Goal: Task Accomplishment & Management: Use online tool/utility

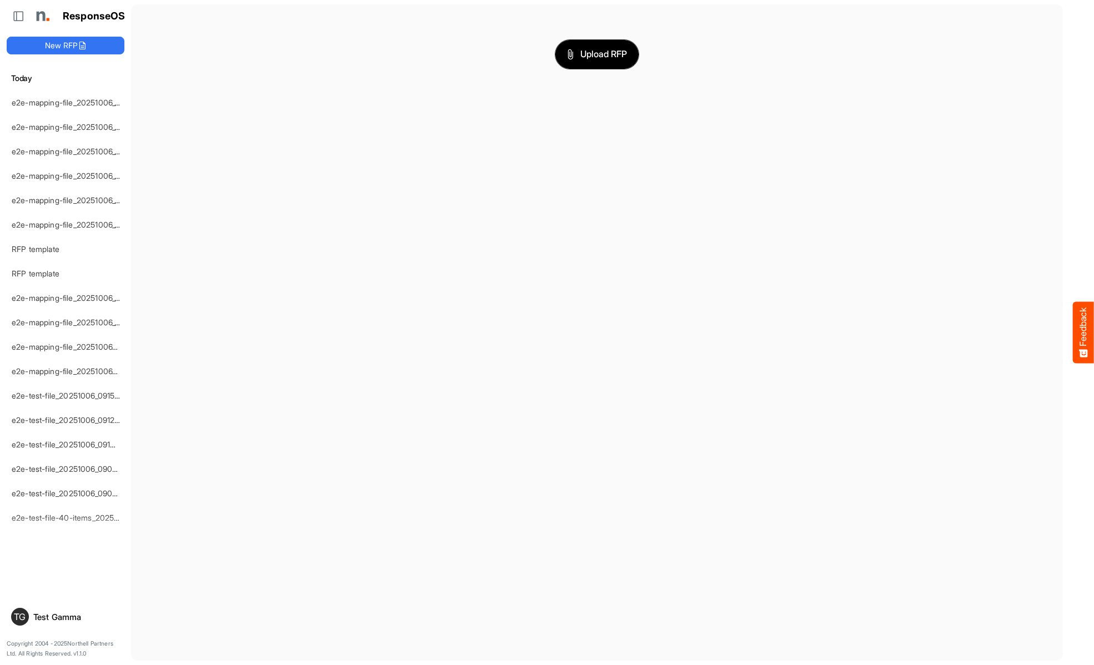
click at [597, 54] on span "Upload RFP" at bounding box center [597, 54] width 60 height 14
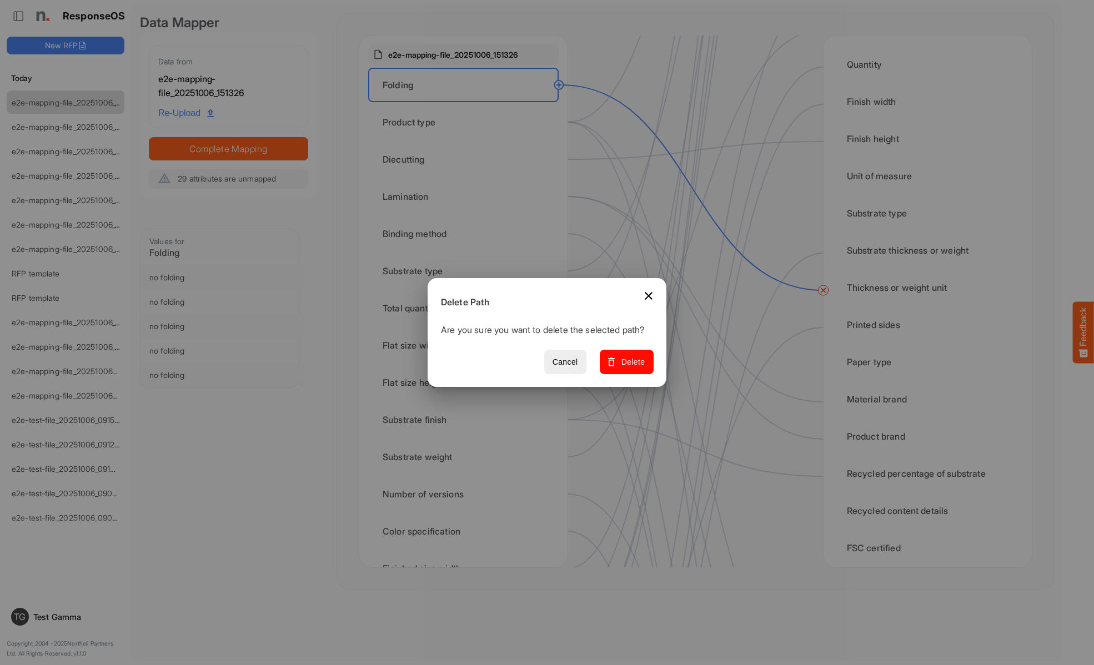
scroll to position [555, 0]
click at [630, 368] on span "Delete" at bounding box center [626, 362] width 37 height 14
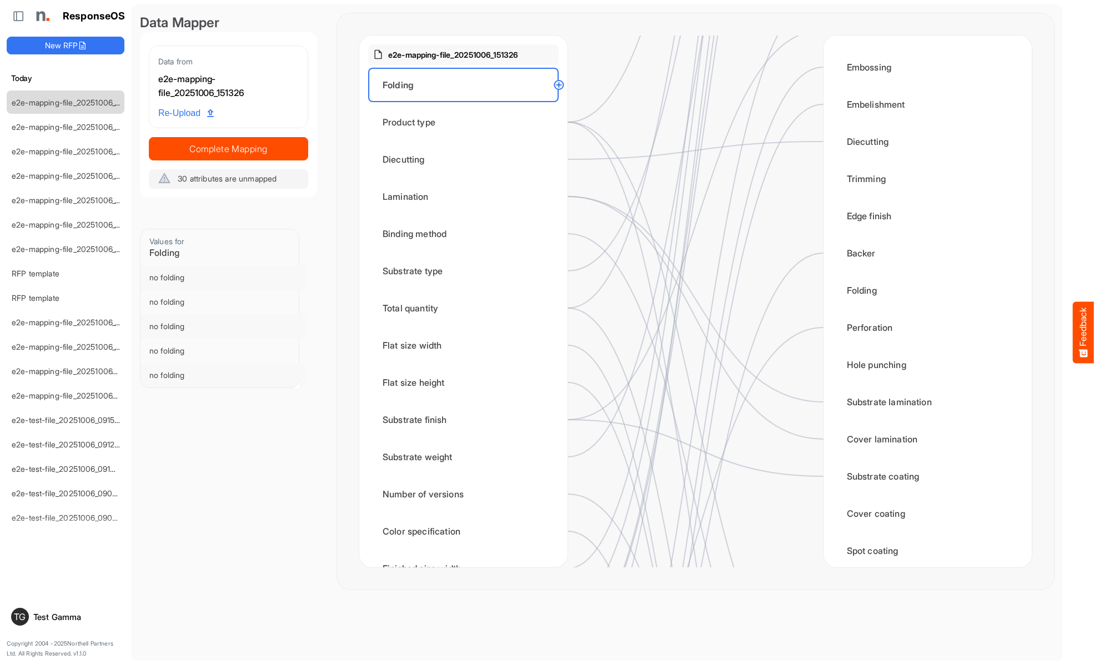
click at [466, 122] on div "Product type" at bounding box center [463, 122] width 190 height 34
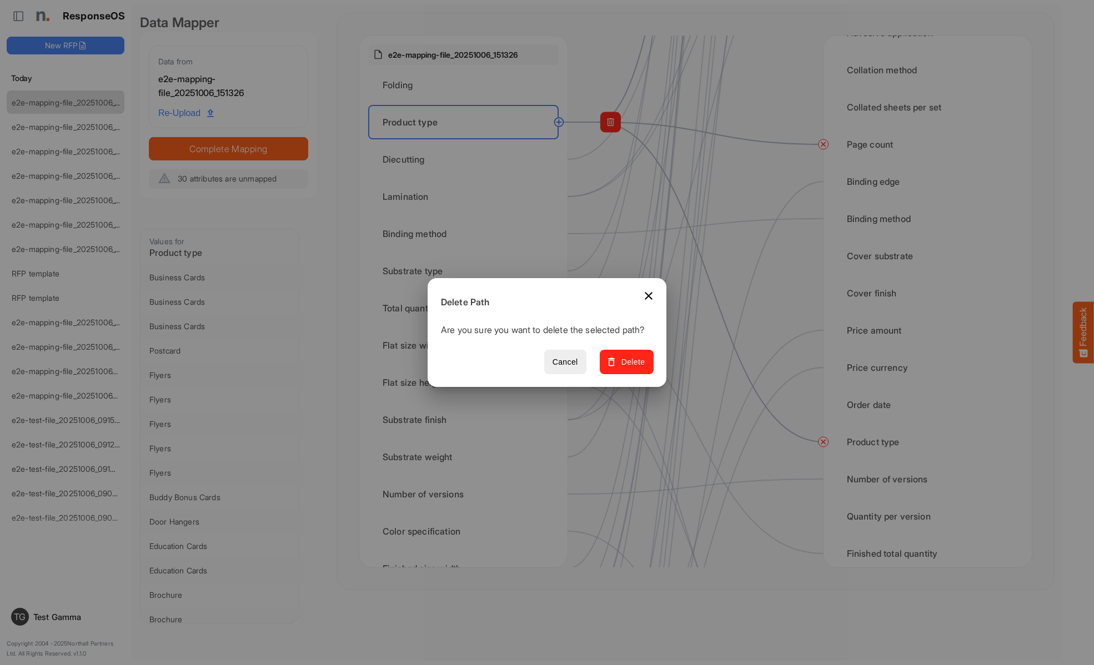
click at [630, 368] on span "Delete" at bounding box center [626, 362] width 37 height 14
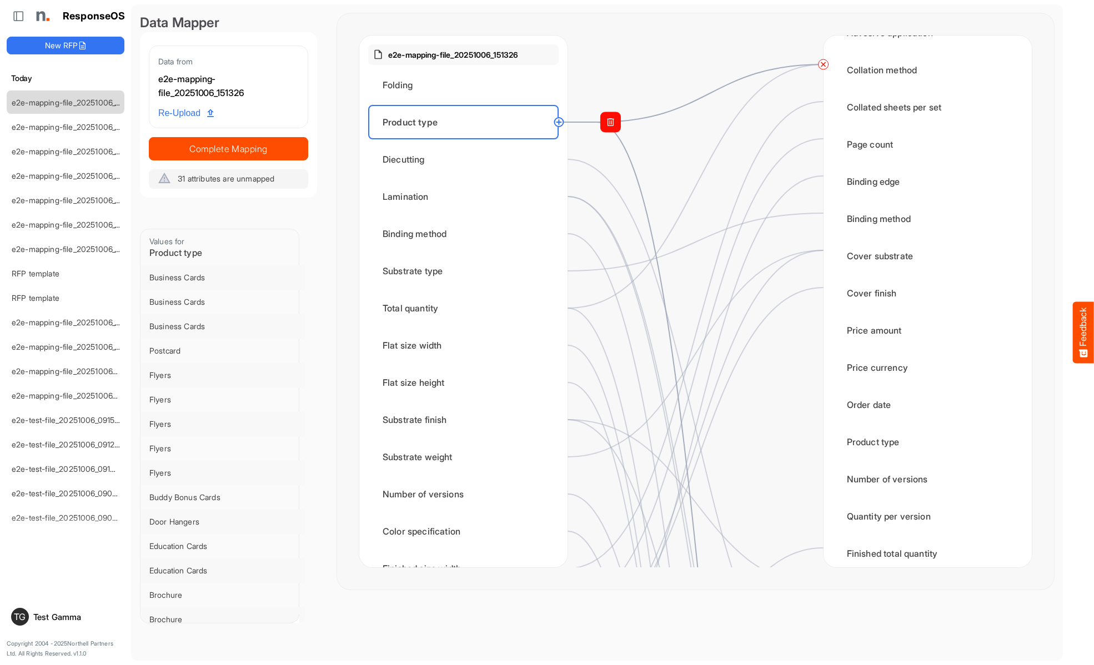
scroll to position [777, 0]
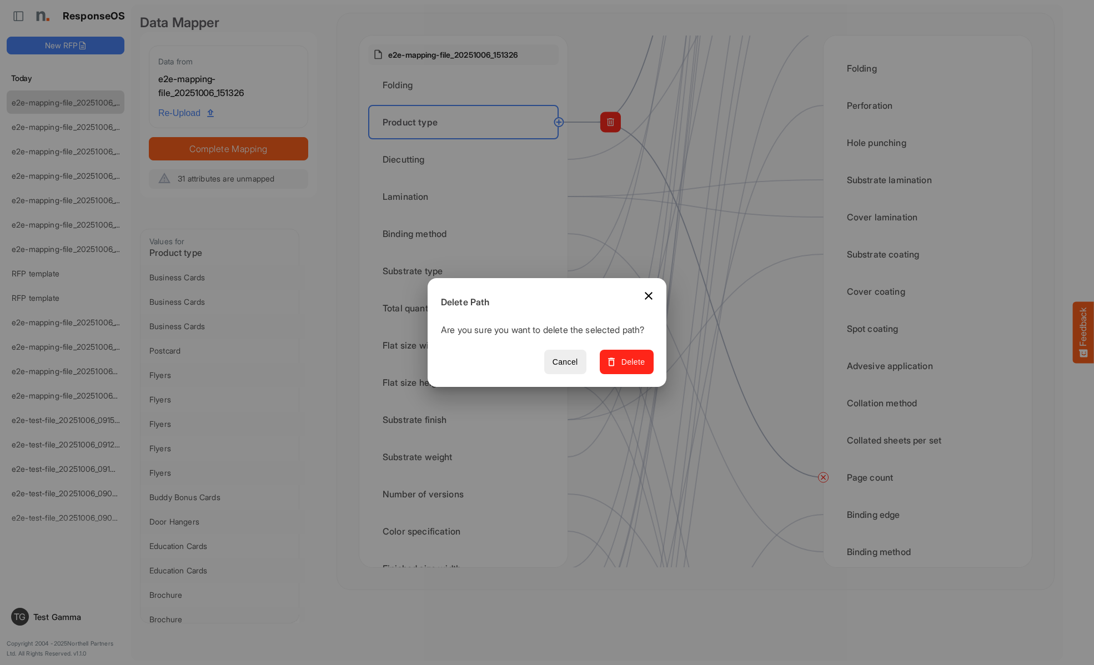
click at [630, 368] on span "Delete" at bounding box center [626, 362] width 37 height 14
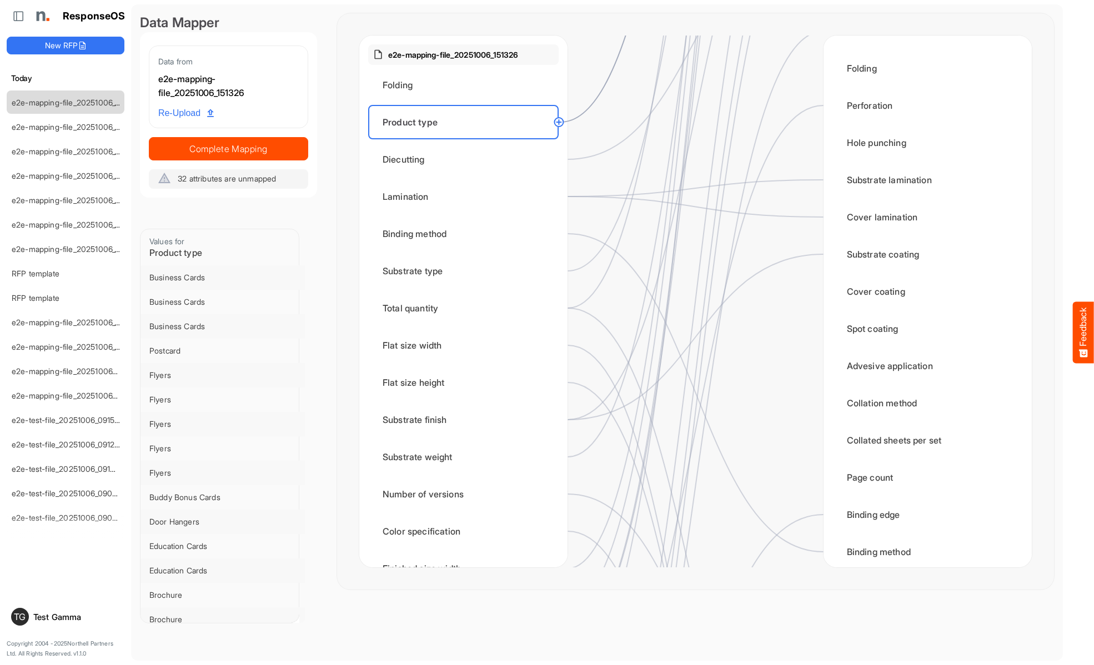
scroll to position [0, 0]
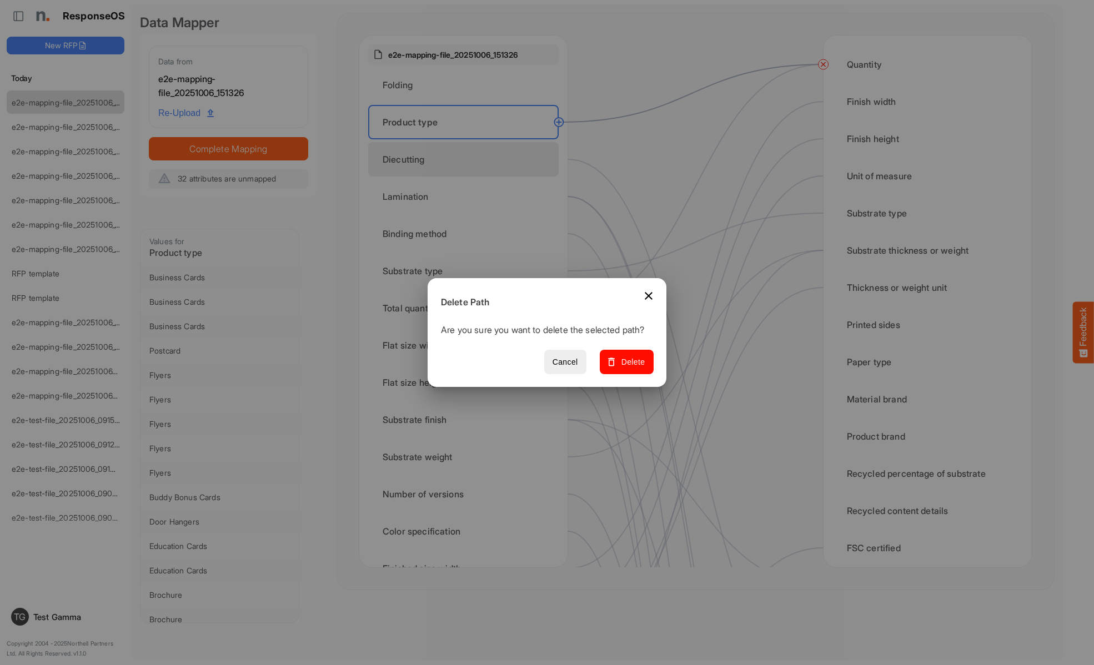
click at [630, 368] on span "Delete" at bounding box center [626, 362] width 37 height 14
click at [466, 159] on div "Diecutting" at bounding box center [463, 159] width 190 height 34
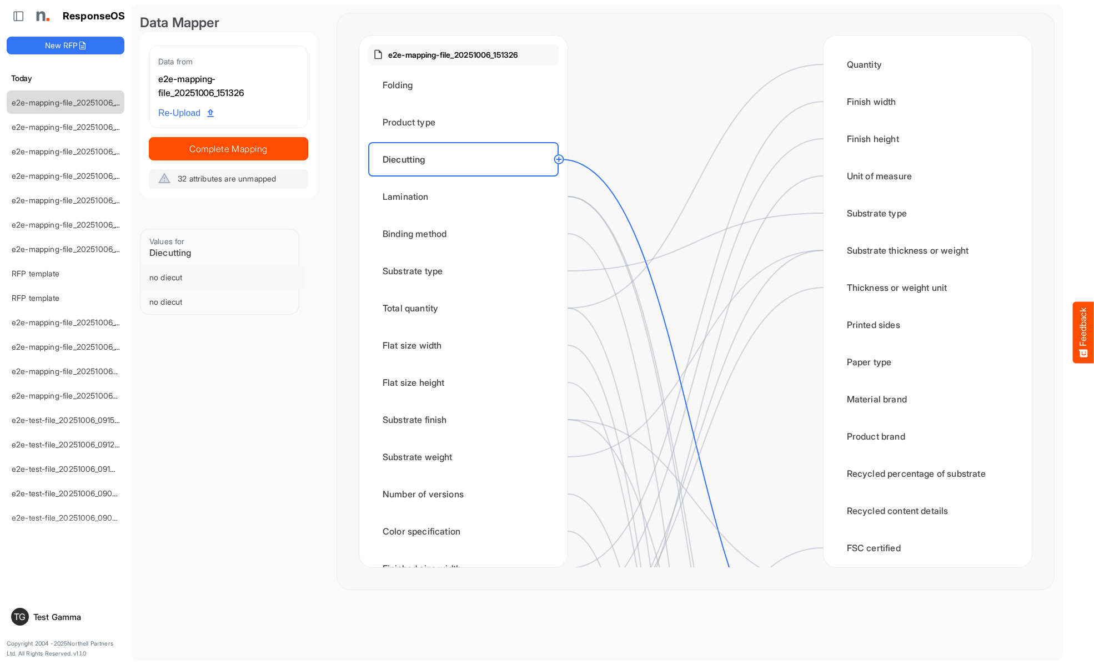
scroll to position [333, 0]
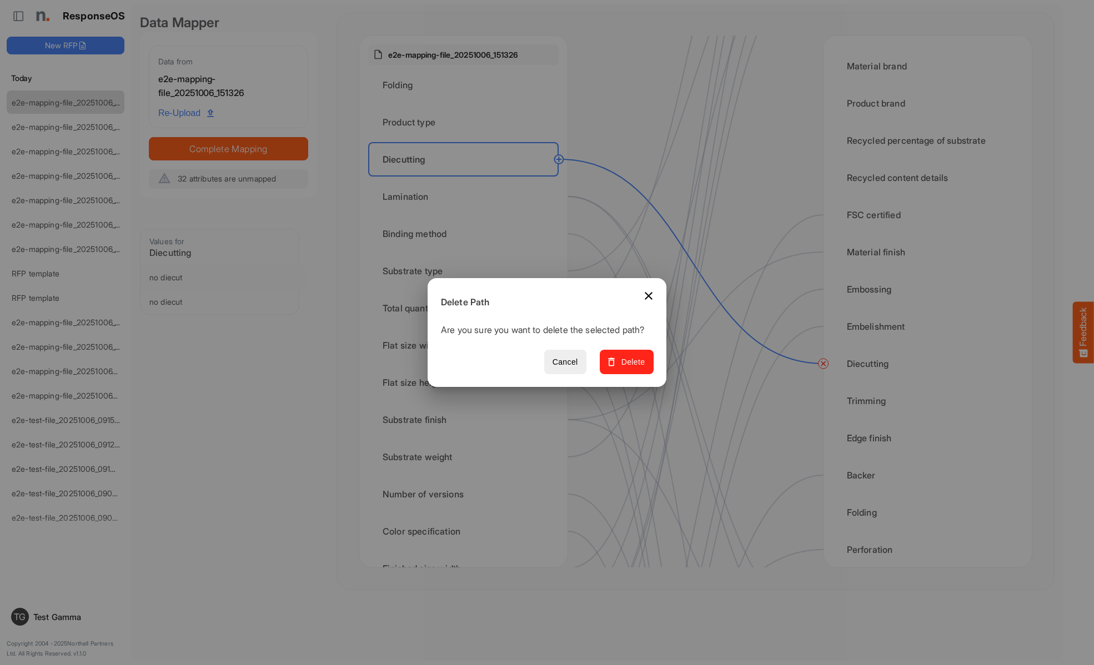
click at [630, 368] on span "Delete" at bounding box center [626, 362] width 37 height 14
click at [466, 197] on div "Lamination" at bounding box center [463, 196] width 190 height 34
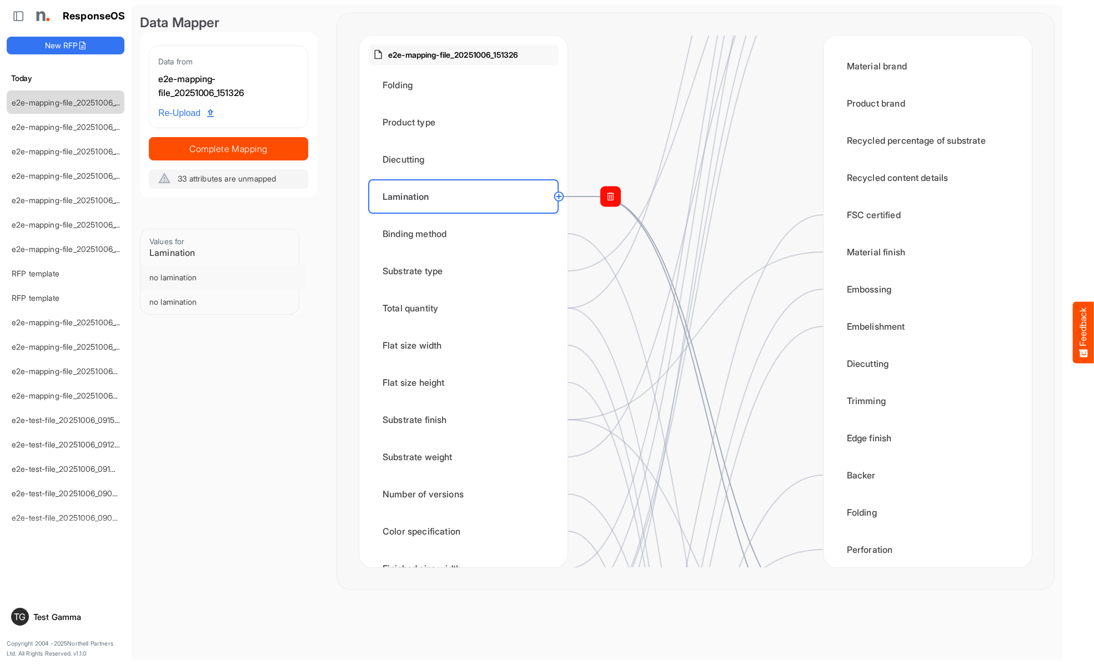
scroll to position [0, 0]
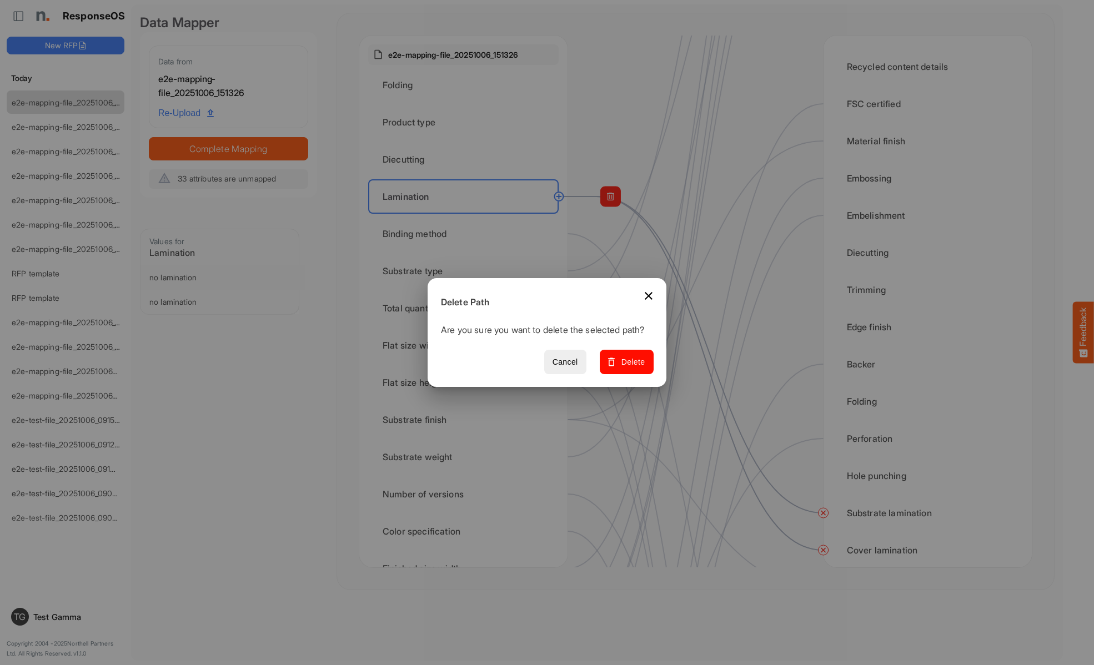
click at [630, 368] on span "Delete" at bounding box center [626, 362] width 37 height 14
click at [466, 234] on div "Binding method" at bounding box center [463, 234] width 190 height 34
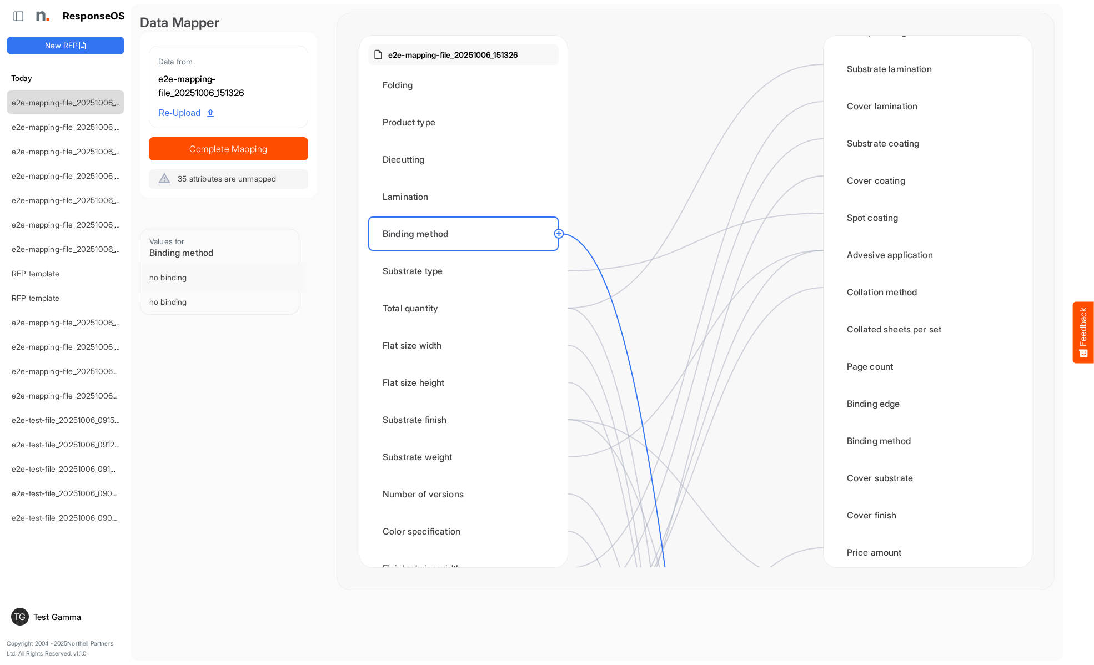
scroll to position [999, 0]
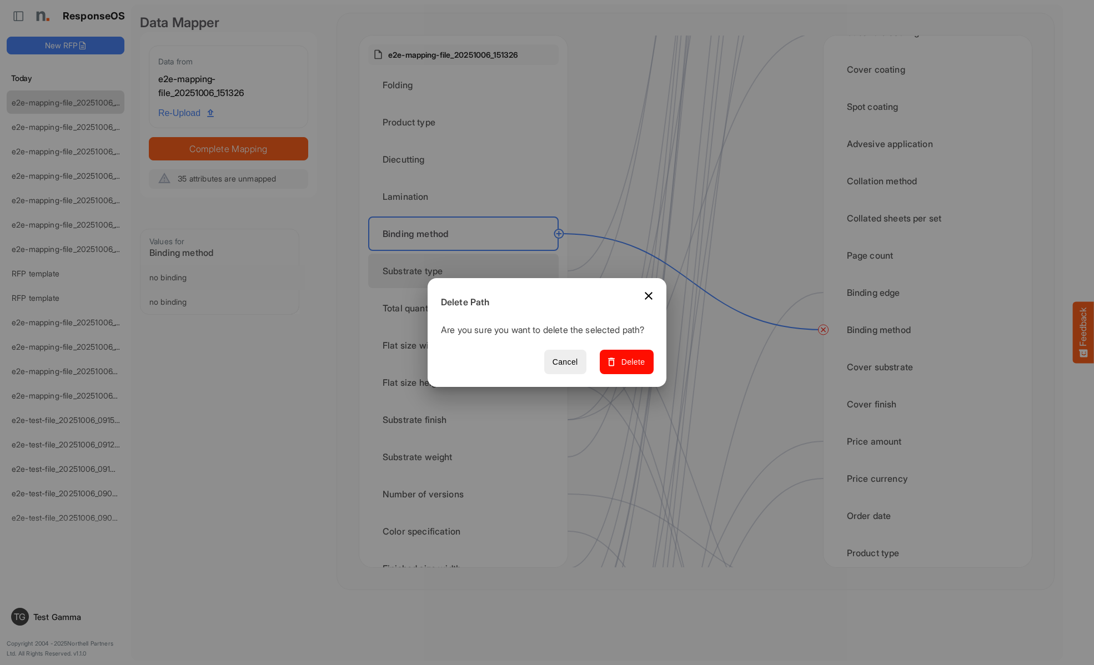
click at [630, 368] on span "Delete" at bounding box center [626, 362] width 37 height 14
click at [466, 271] on div "Substrate type" at bounding box center [463, 271] width 190 height 34
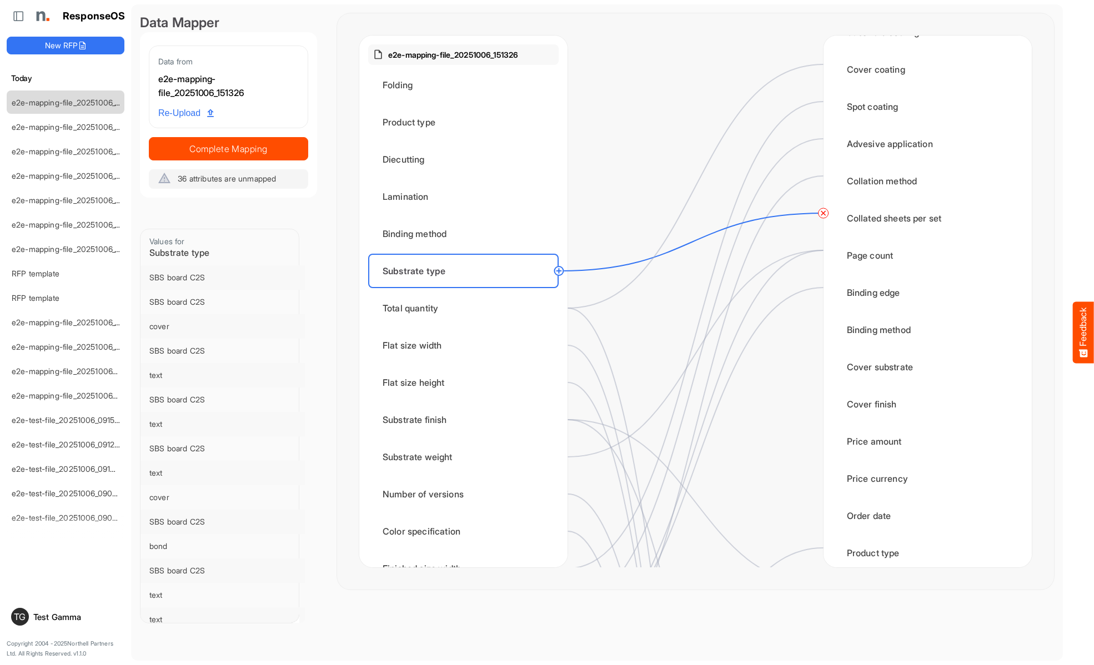
scroll to position [0, 0]
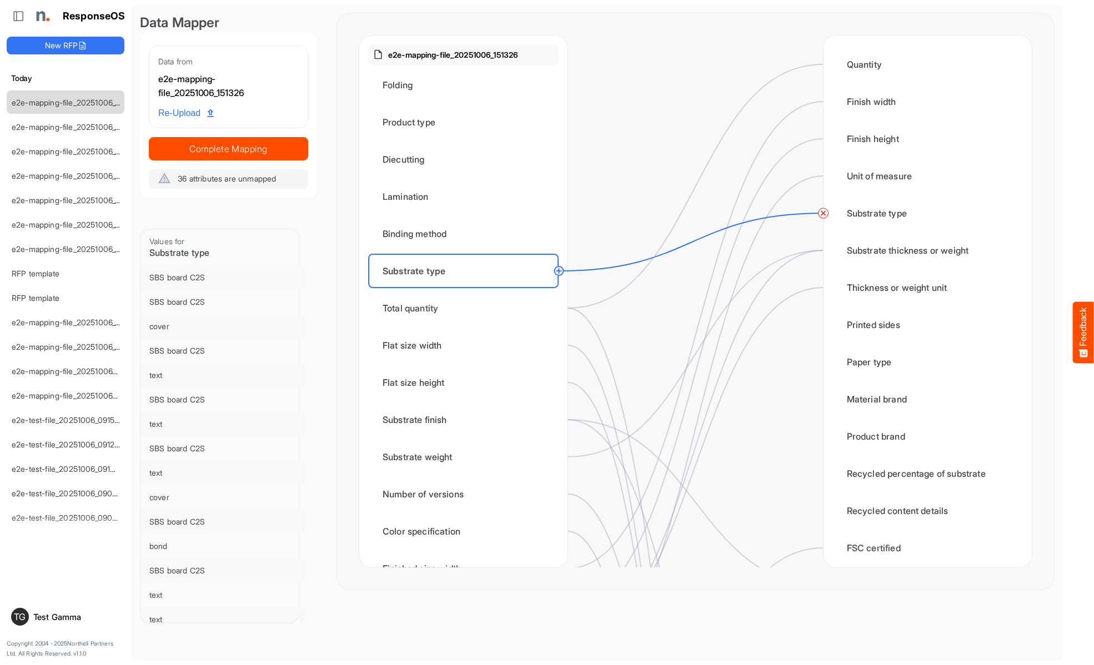
click at [823, 213] on circle at bounding box center [823, 213] width 13 height 13
